Goal: Transaction & Acquisition: Obtain resource

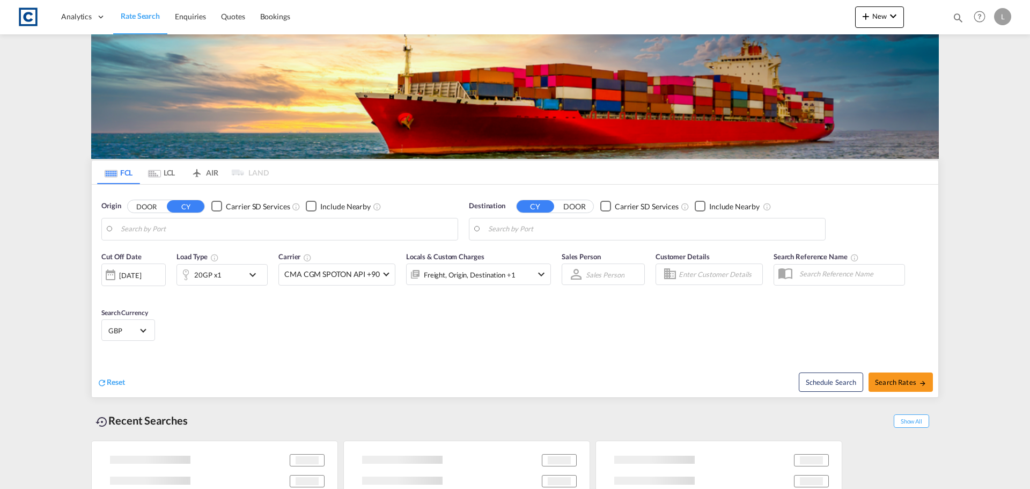
type input "GB-IG11, Barking and Dagenham"
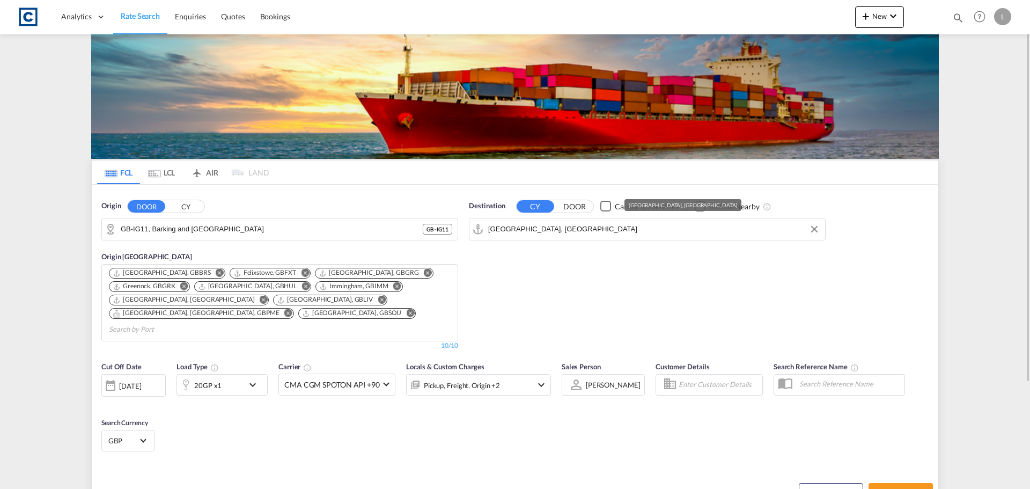
click at [518, 218] on md-input-container "Jebel Ali, AEJEA" at bounding box center [648, 228] width 356 height 21
click at [513, 234] on input "Jebel Ali, AEJEA" at bounding box center [654, 229] width 332 height 16
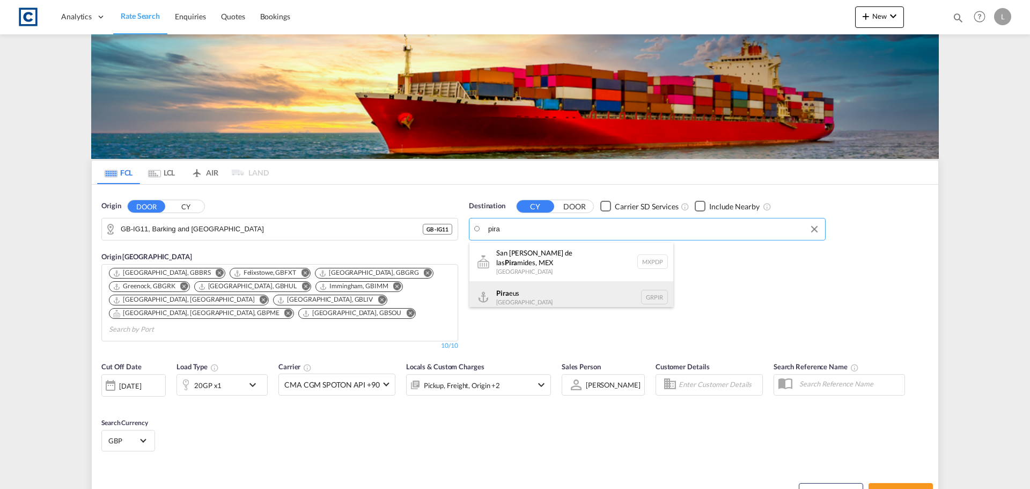
click at [540, 301] on div "Pira eus Greece GRPIR" at bounding box center [572, 297] width 204 height 32
type input "Piraeus, GRPIR"
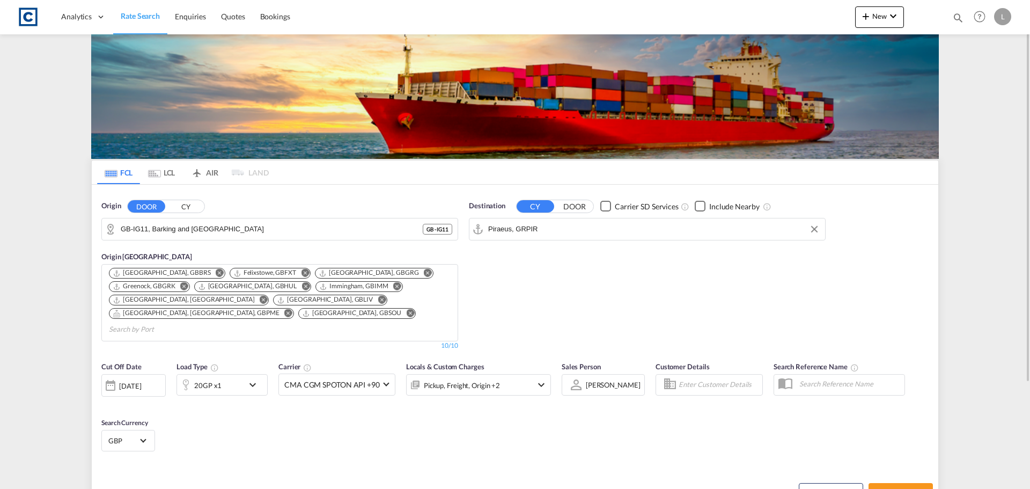
click at [224, 374] on div "20GP x1" at bounding box center [210, 384] width 67 height 21
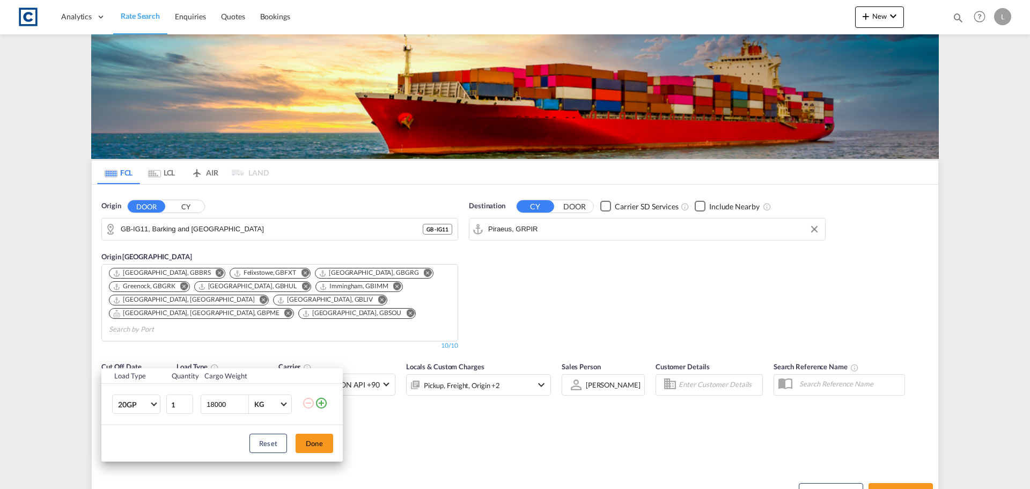
drag, startPoint x: 324, startPoint y: 403, endPoint x: 290, endPoint y: 412, distance: 34.9
click at [323, 403] on md-icon "icon-plus-circle-outline" at bounding box center [321, 403] width 13 height 13
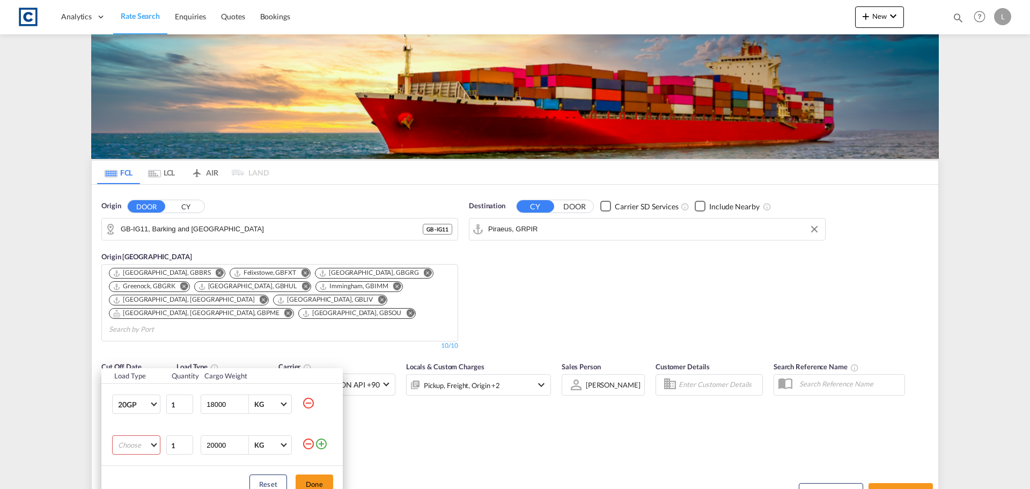
click at [137, 450] on md-select "Choose 20GP 40GP 40HC 45HC 20RE 40RE 40HR 20OT 40OT 20FR 40FR 40NR 20NR 45S 20T…" at bounding box center [136, 444] width 48 height 19
click at [133, 416] on md-option "40HC" at bounding box center [145, 411] width 73 height 26
drag, startPoint x: 240, startPoint y: 448, endPoint x: 148, endPoint y: 445, distance: 92.4
click at [206, 446] on input "19999" at bounding box center [227, 445] width 43 height 18
type input "1"
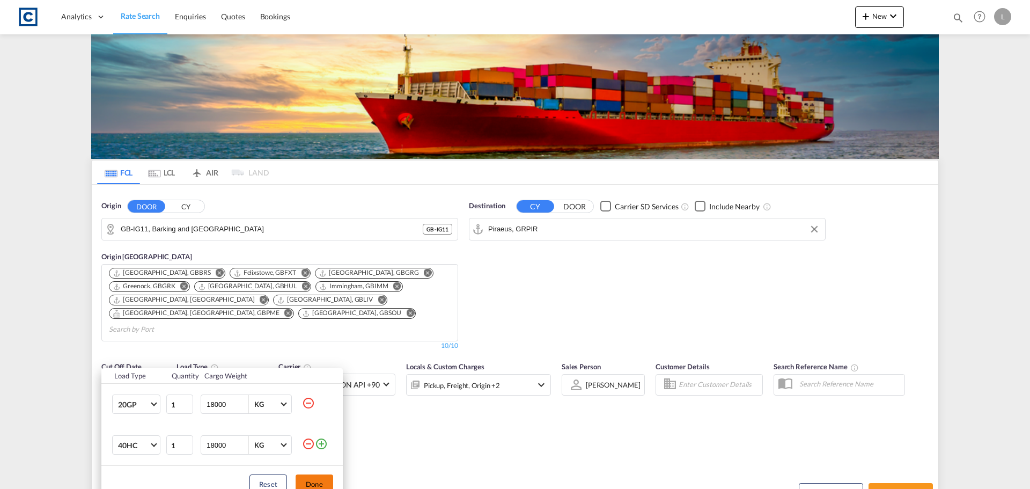
type input "18000"
click at [320, 482] on button "Done" at bounding box center [315, 483] width 38 height 19
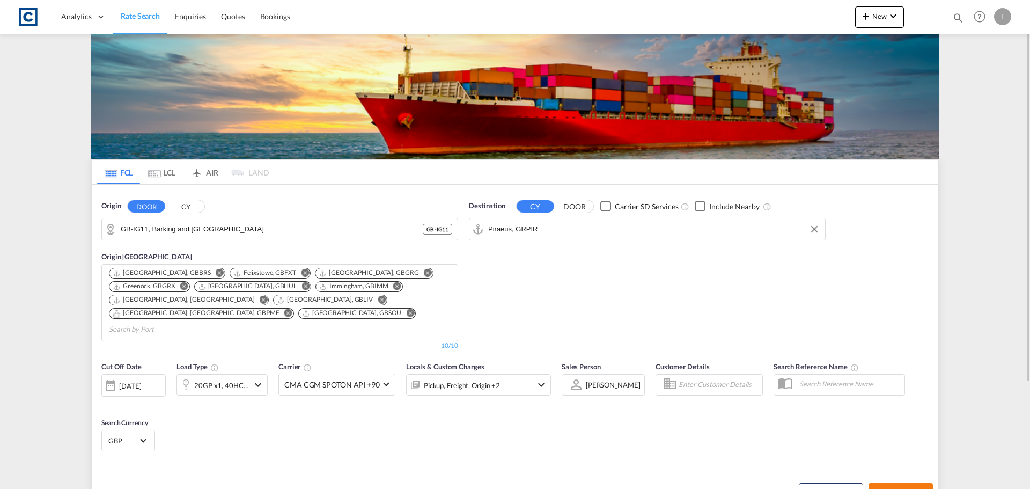
click at [917, 488] on span "Search Rates" at bounding box center [901, 492] width 52 height 9
type input "IG11 to GRPIR / 18 Sep 2025"
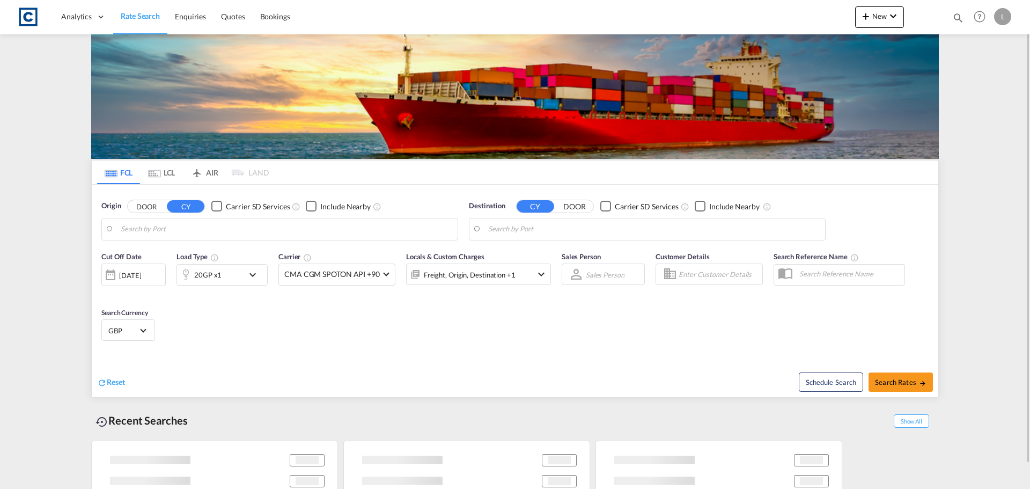
type input "GB-IG11, Barking and [GEOGRAPHIC_DATA]"
type input "Piraeus, GRPIR"
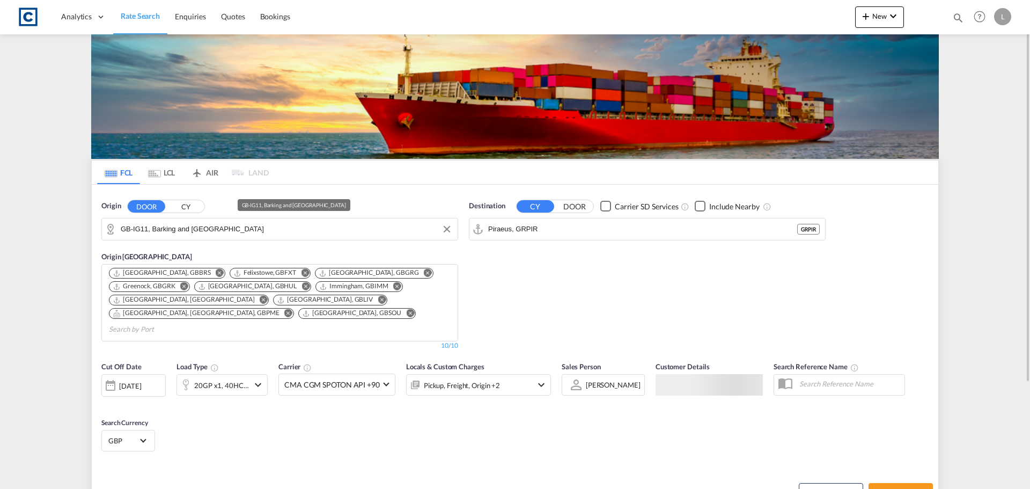
click at [189, 228] on input "GB-IG11, Barking and [GEOGRAPHIC_DATA]" at bounding box center [287, 229] width 332 height 16
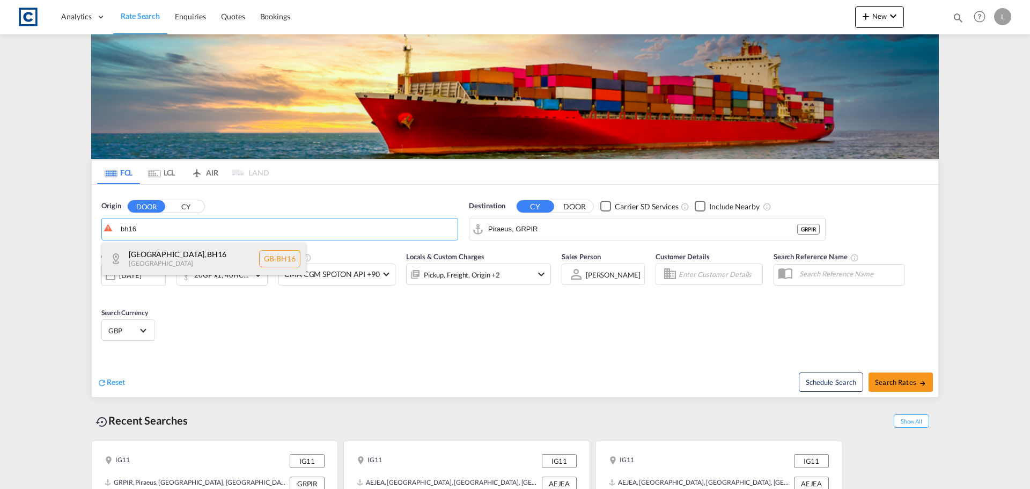
click at [169, 253] on div "[GEOGRAPHIC_DATA] , BH16 [GEOGRAPHIC_DATA] [GEOGRAPHIC_DATA]-BH16" at bounding box center [204, 259] width 204 height 32
type input "GB-BH16, [GEOGRAPHIC_DATA]"
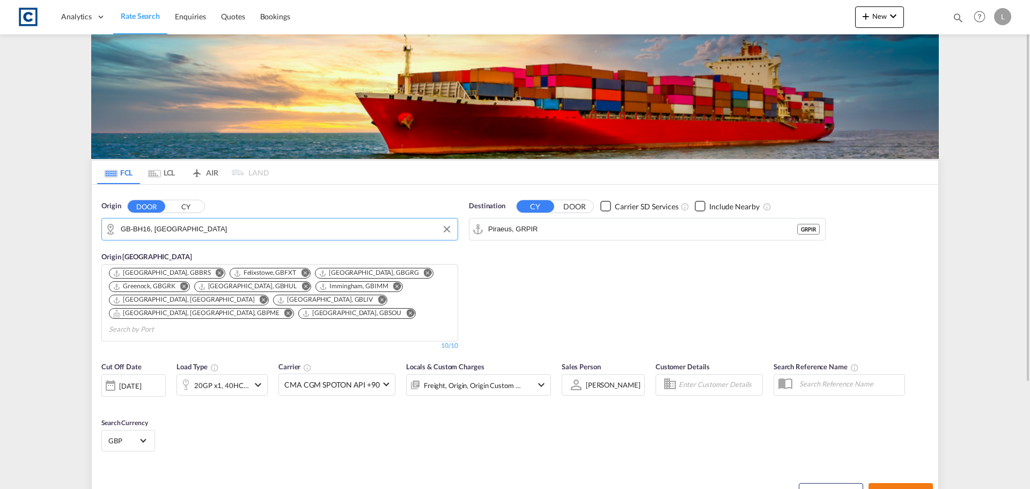
click at [892, 483] on button "Search Rates" at bounding box center [901, 492] width 64 height 19
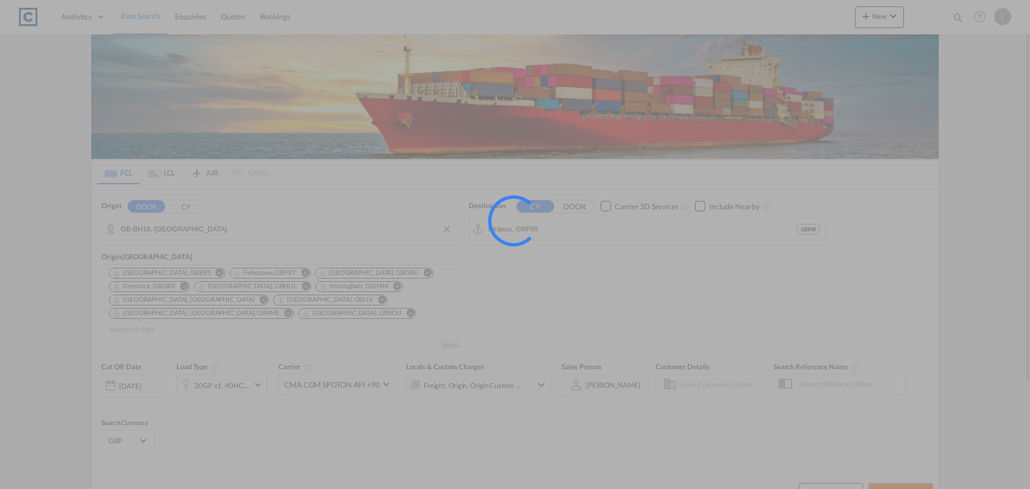
type input "BH16 to GRPIR / [DATE]"
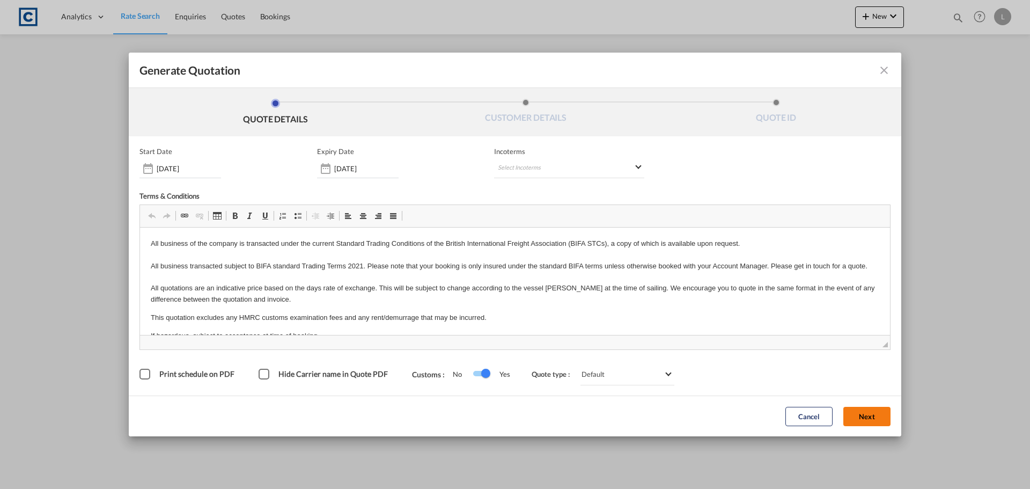
click at [880, 418] on button "Next" at bounding box center [867, 416] width 47 height 19
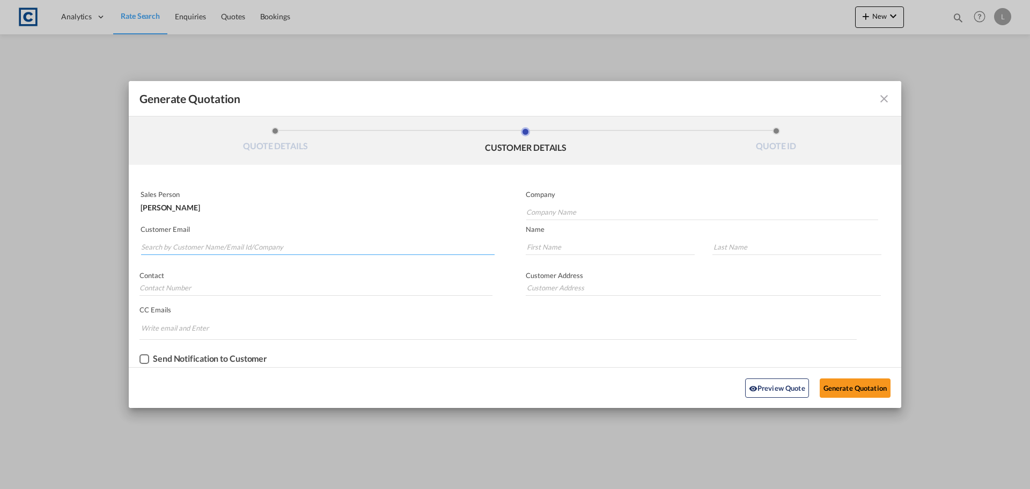
click at [275, 246] on input "Search by Customer Name/Email Id/Company" at bounding box center [318, 247] width 354 height 16
drag, startPoint x: 202, startPoint y: 249, endPoint x: 95, endPoint y: 248, distance: 107.3
click at [95, 248] on div "Generate Quotation QUOTE DETAILS CUSTOMER DETAILS QUOTE ID Start Date [DATE] Ex…" at bounding box center [515, 244] width 1030 height 489
type input "[EMAIL_ADDRESS][DOMAIN_NAME]"
click at [544, 206] on input "Company Name" at bounding box center [702, 212] width 352 height 16
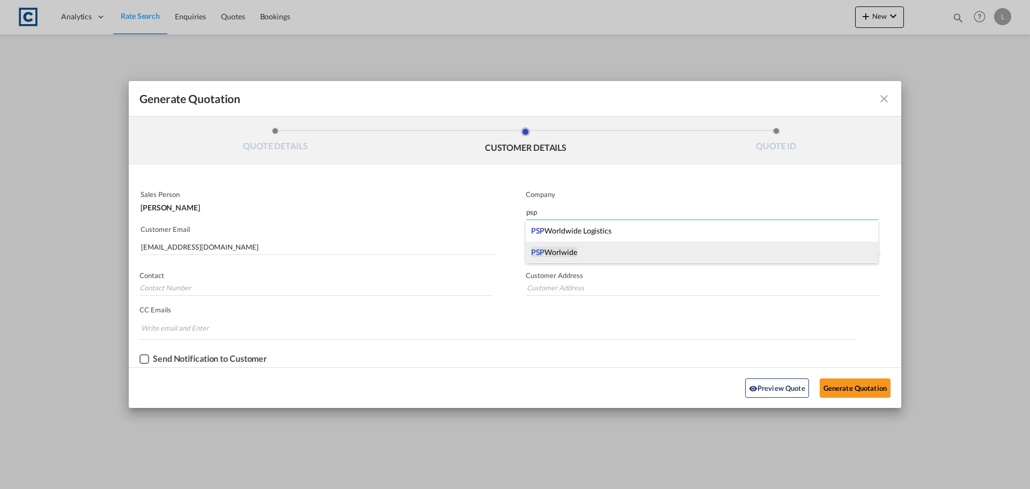
click at [575, 247] on span "PSP Worlwide" at bounding box center [554, 252] width 46 height 11
type input "PSP Worlwide"
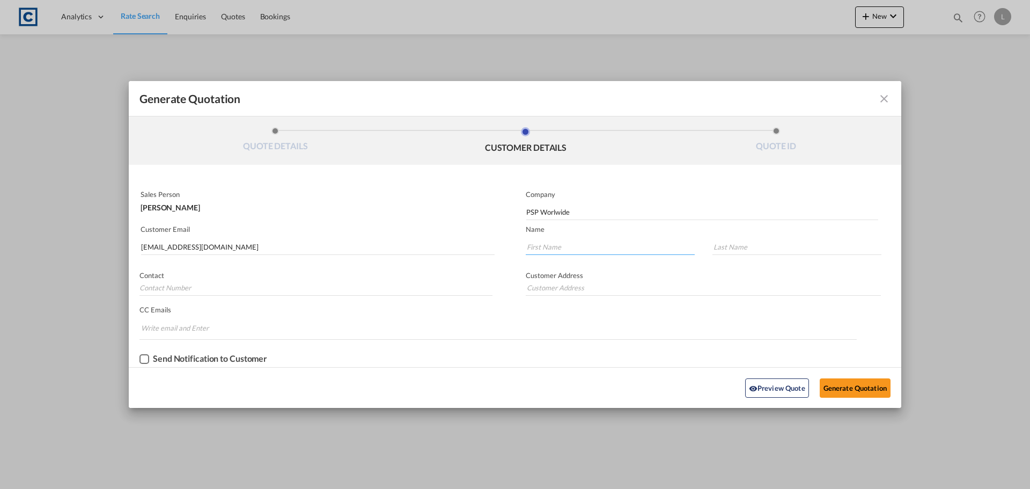
click at [568, 248] on input "Generate QuotationQUOTE ..." at bounding box center [610, 247] width 169 height 16
type input "[PERSON_NAME]"
click at [716, 247] on input "Generate QuotationQUOTE ..." at bounding box center [797, 247] width 169 height 16
type input "Redman"
click at [860, 391] on button "Generate Quotation" at bounding box center [855, 387] width 71 height 19
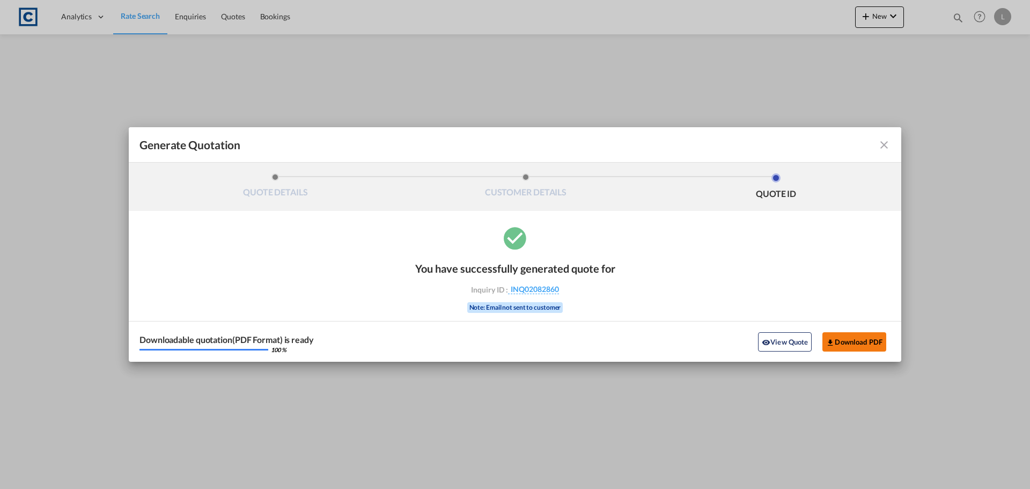
click at [847, 347] on button "Download PDF" at bounding box center [855, 341] width 64 height 19
click at [689, 217] on div "Start Date 18 Sep 2025 Expiry Date 30 Sep 2025 Incoterms Select Incoterms EXW -…" at bounding box center [515, 286] width 773 height 151
click at [885, 145] on md-icon "icon-close fg-AAA8AD cursor m-0" at bounding box center [884, 144] width 13 height 13
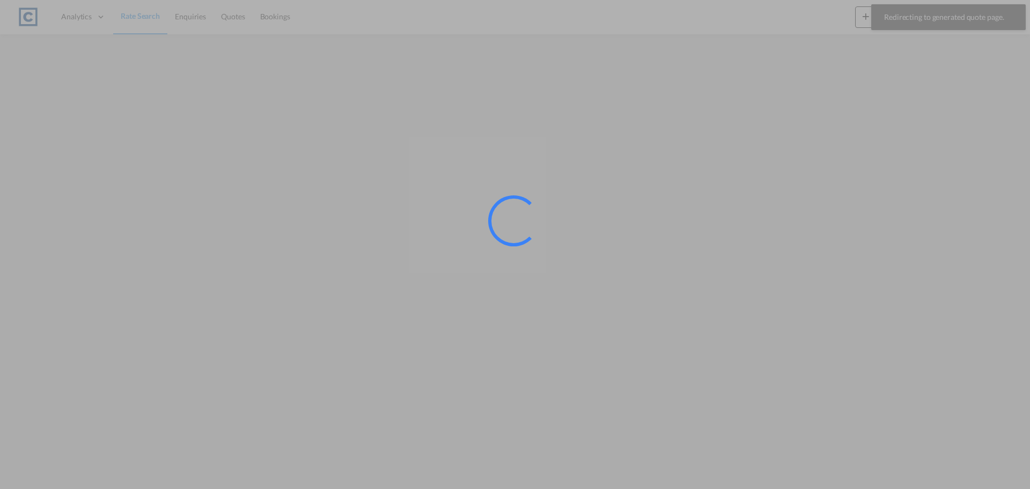
click at [145, 16] on div at bounding box center [515, 244] width 1030 height 489
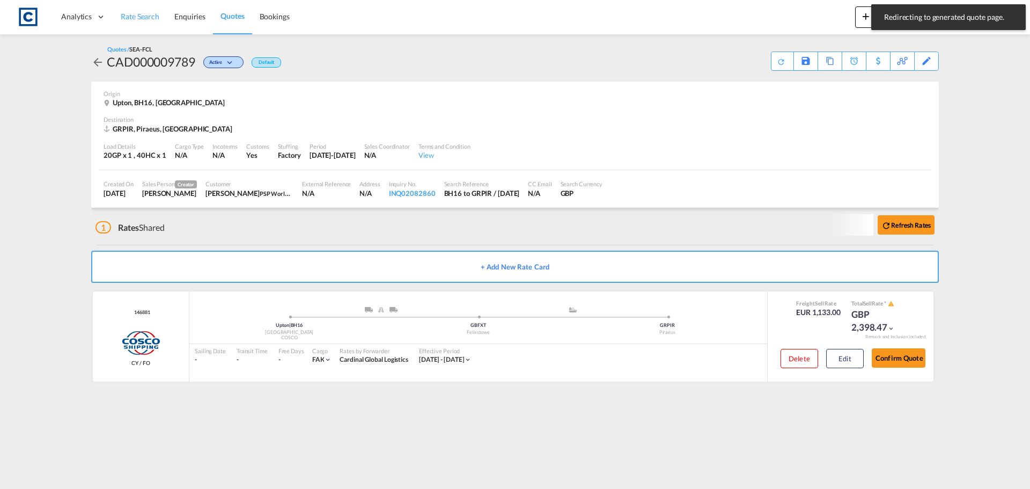
click at [145, 16] on span "Rate Search" at bounding box center [140, 16] width 39 height 9
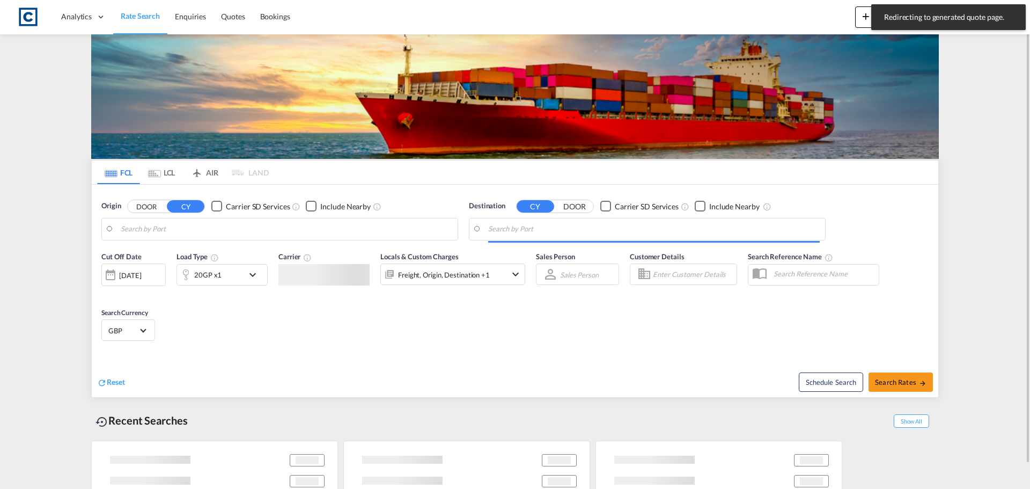
type input "GB-BH16, [GEOGRAPHIC_DATA]"
type input "Piraeus, GRPIR"
